Goal: Navigation & Orientation: Find specific page/section

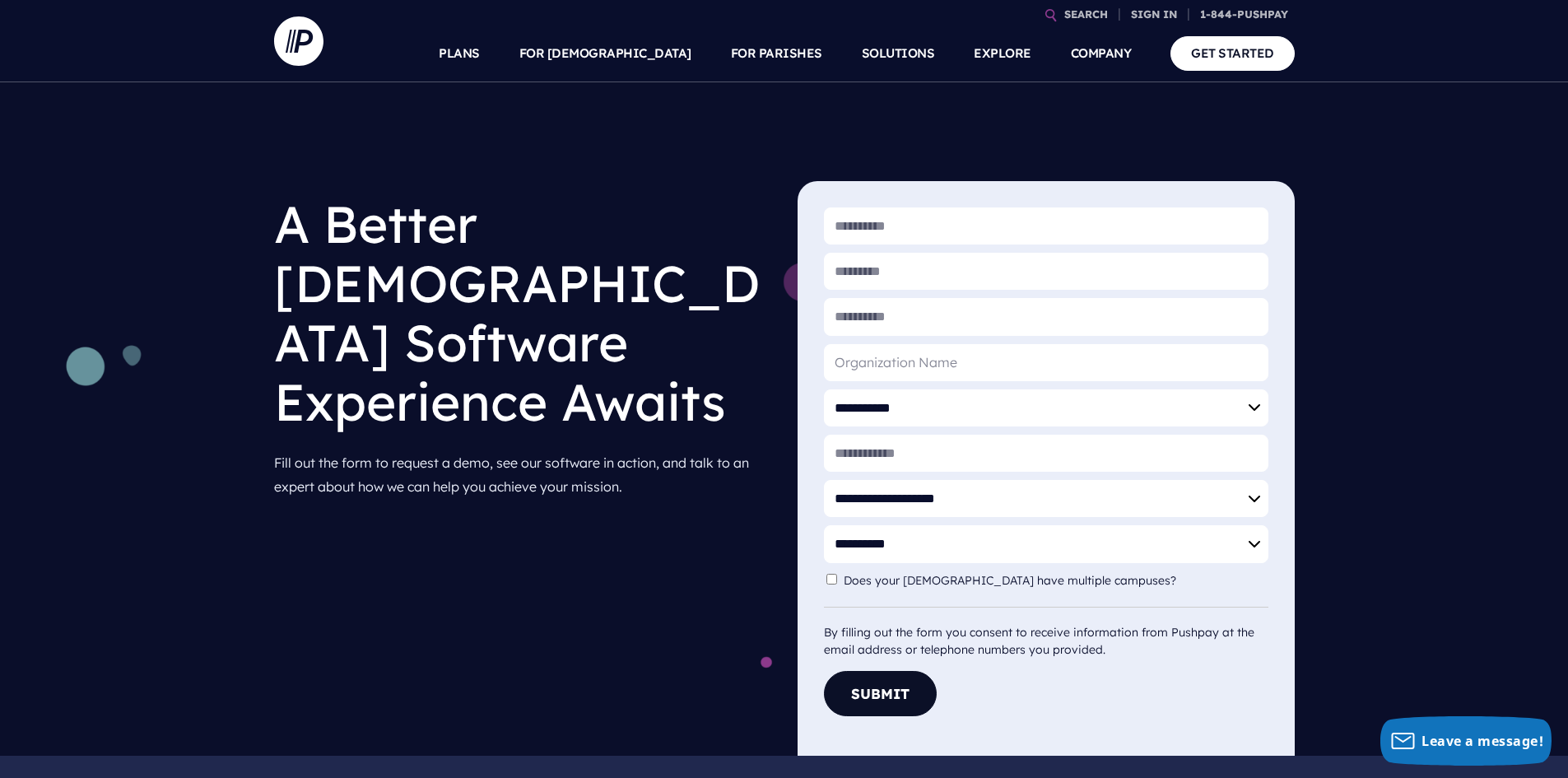
click at [1247, 59] on link "GET STARTED" at bounding box center [1233, 53] width 124 height 34
click at [1153, 9] on link "SIGN IN" at bounding box center [1154, 14] width 59 height 29
click at [1024, 245] on p "Admin sign in for our Giving, [DEMOGRAPHIC_DATA] and MAS customers" at bounding box center [1049, 269] width 257 height 71
